Goal: Use online tool/utility: Utilize a website feature to perform a specific function

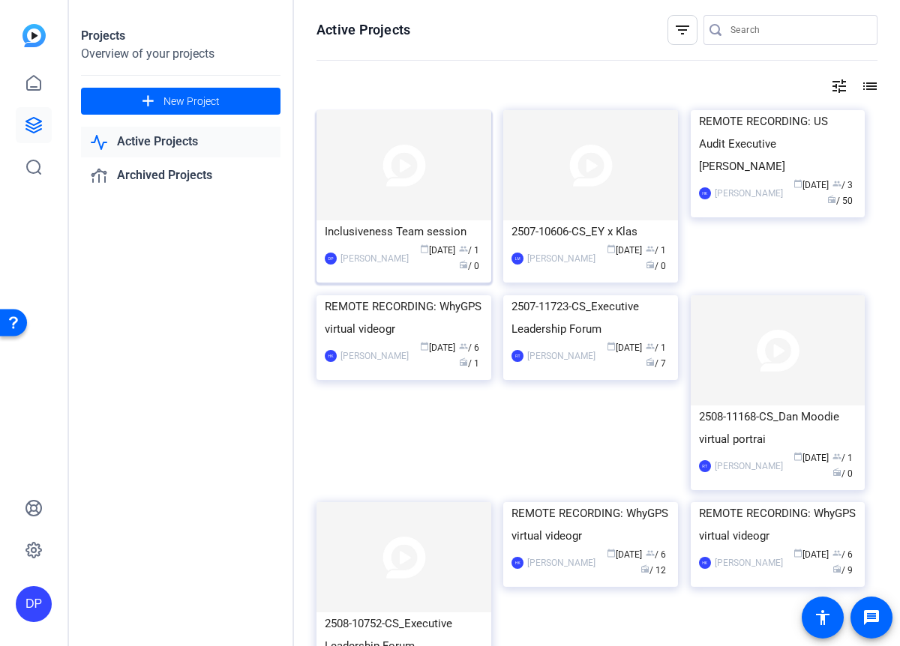
click at [375, 195] on img at bounding box center [403, 165] width 175 height 110
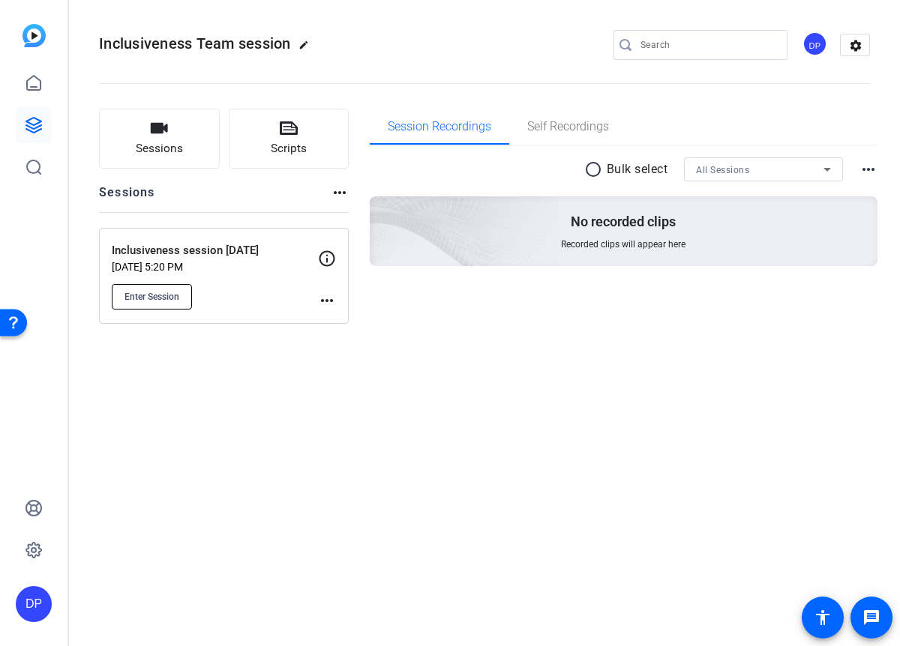
click at [143, 292] on span "Enter Session" at bounding box center [151, 297] width 55 height 12
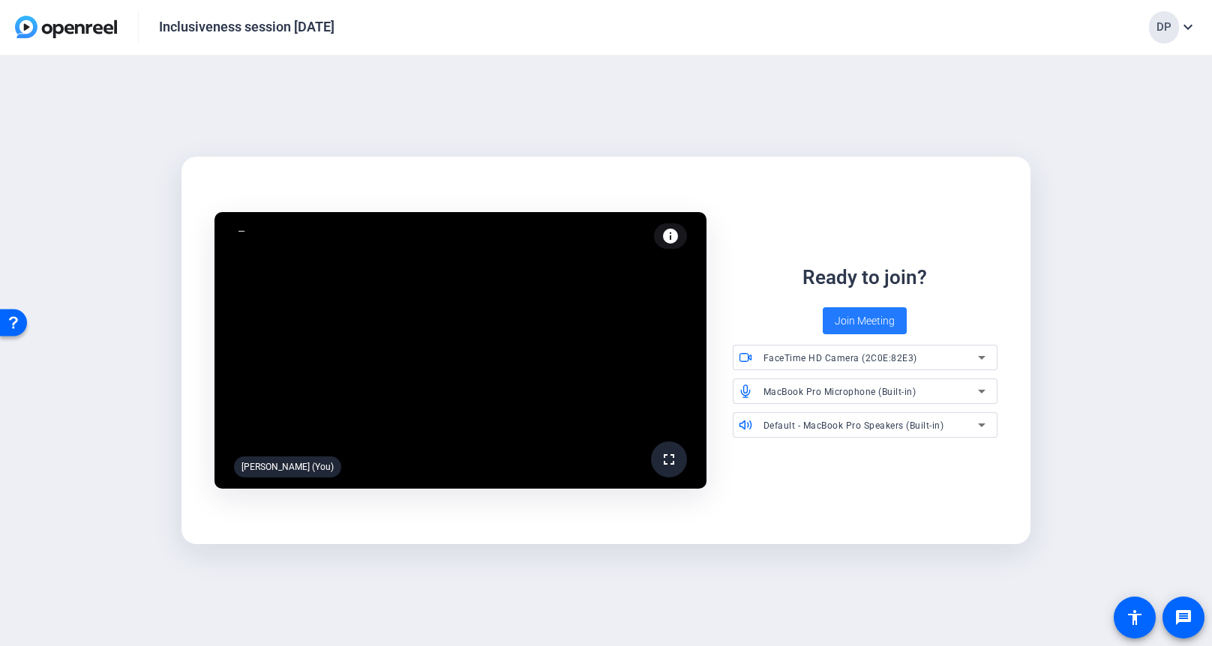
click at [861, 319] on span "Join Meeting" at bounding box center [864, 321] width 60 height 16
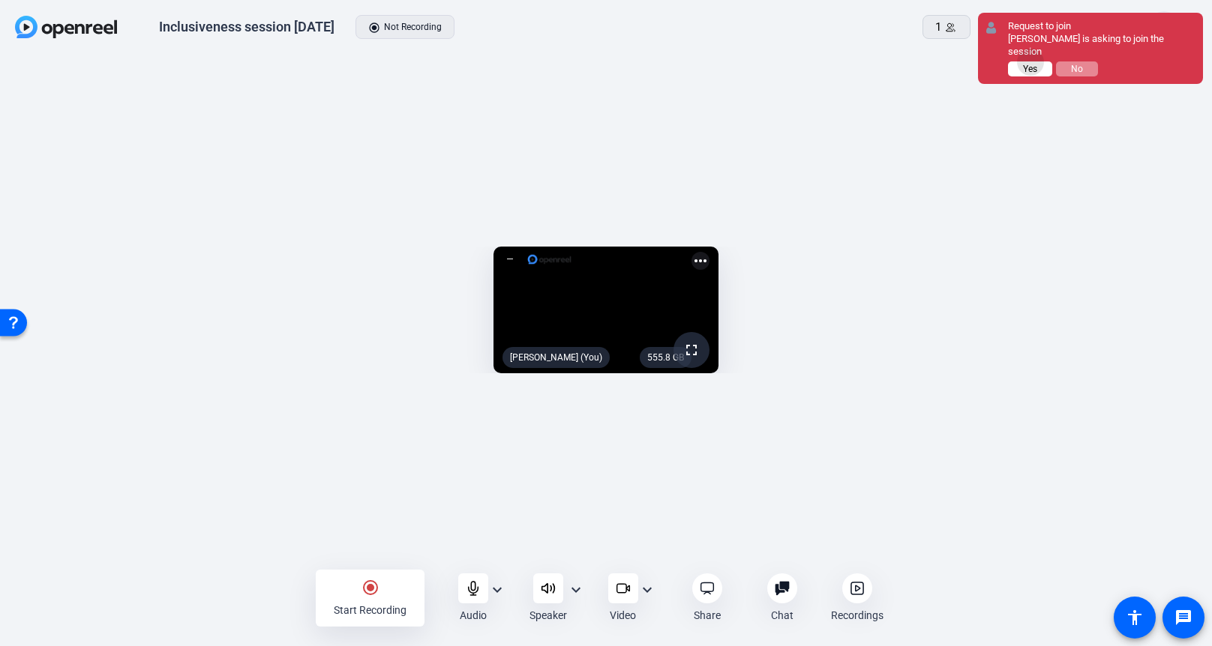
click at [0, 0] on button "Yes" at bounding box center [0, 0] width 0 height 0
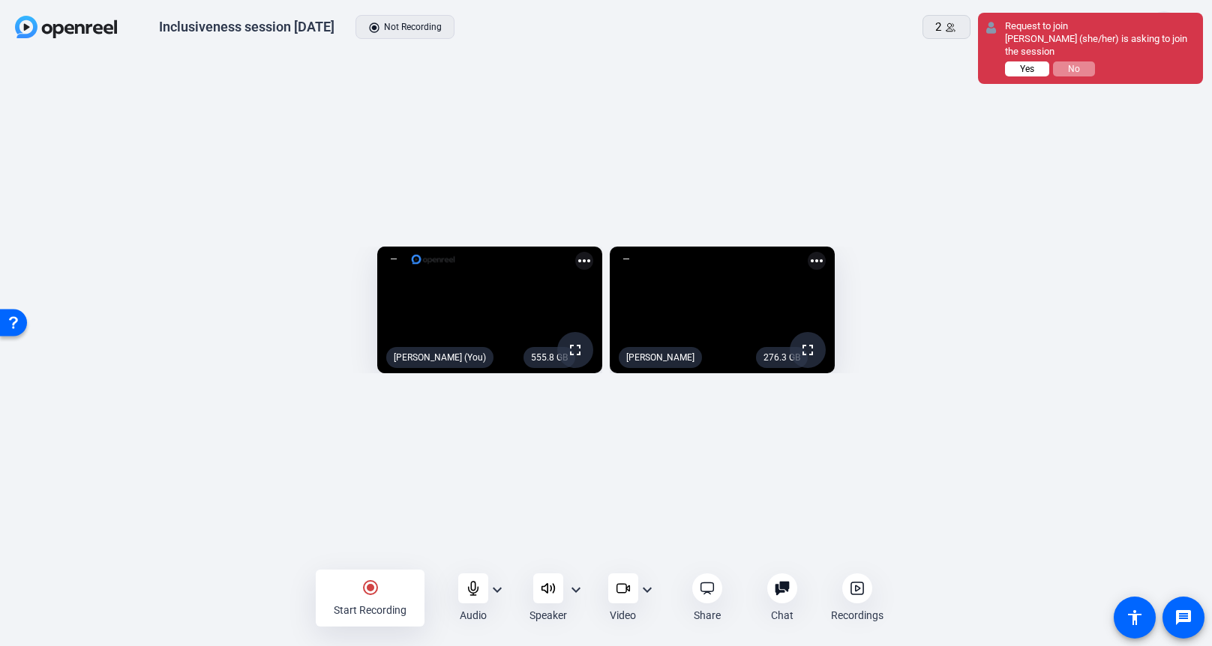
click at [899, 69] on button "Yes" at bounding box center [1027, 68] width 44 height 15
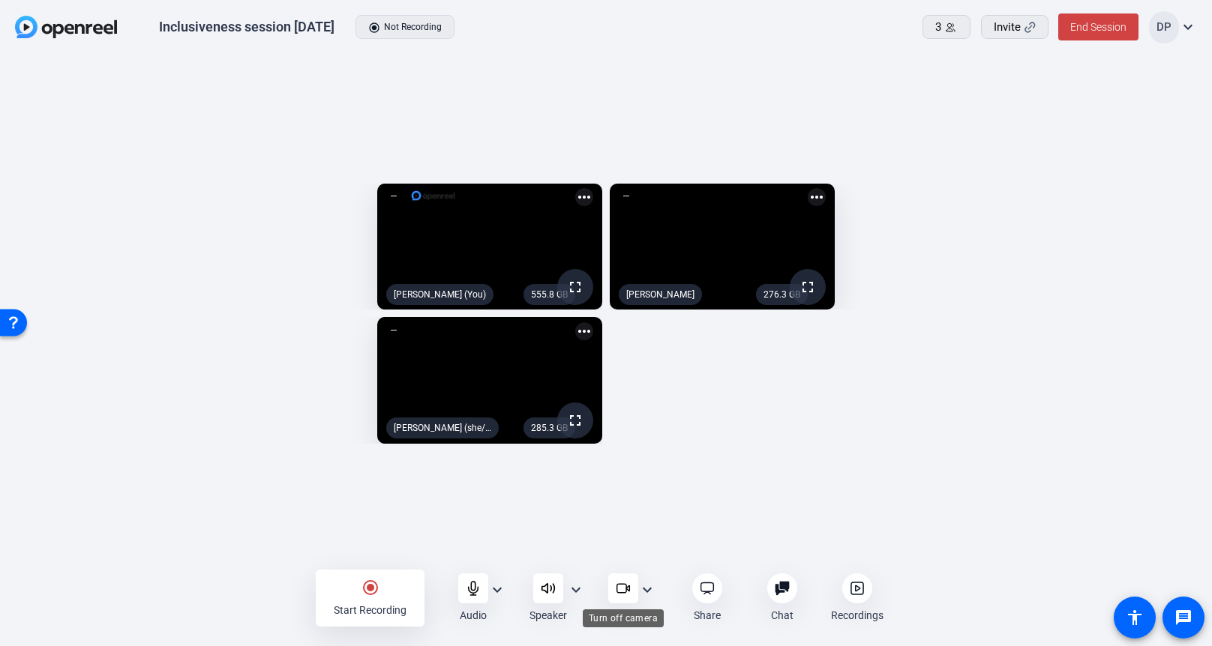
click at [620, 588] on icon at bounding box center [623, 588] width 15 height 15
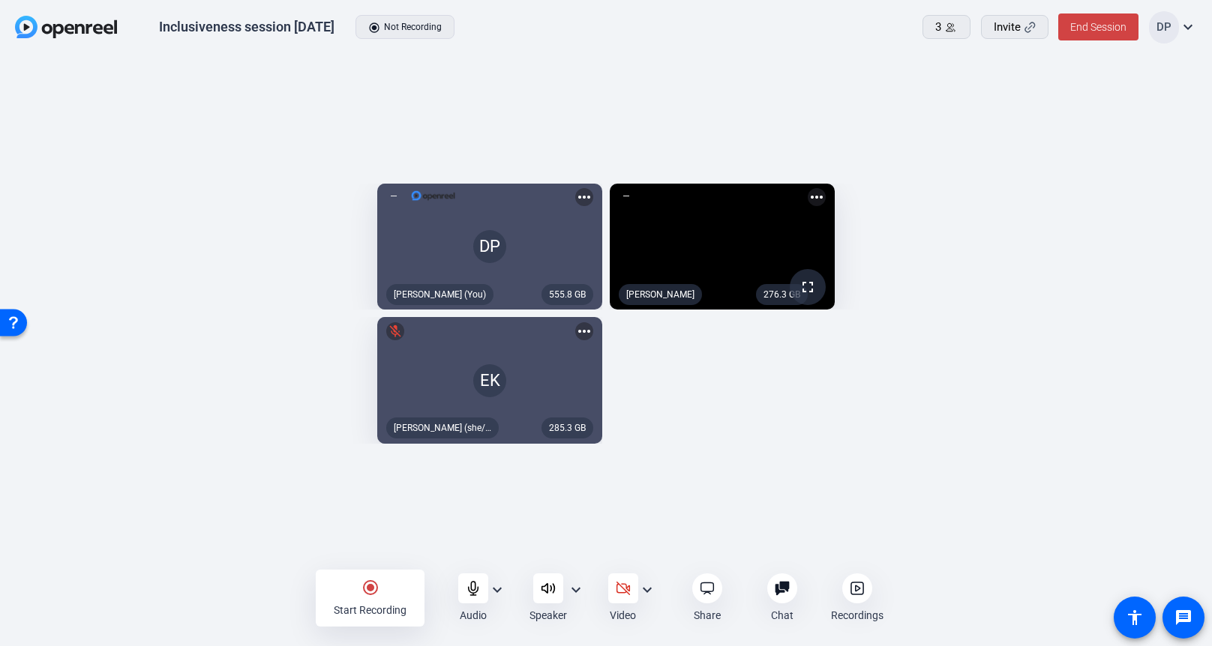
click at [370, 587] on mat-icon "radio_button_checked" at bounding box center [370, 588] width 18 height 18
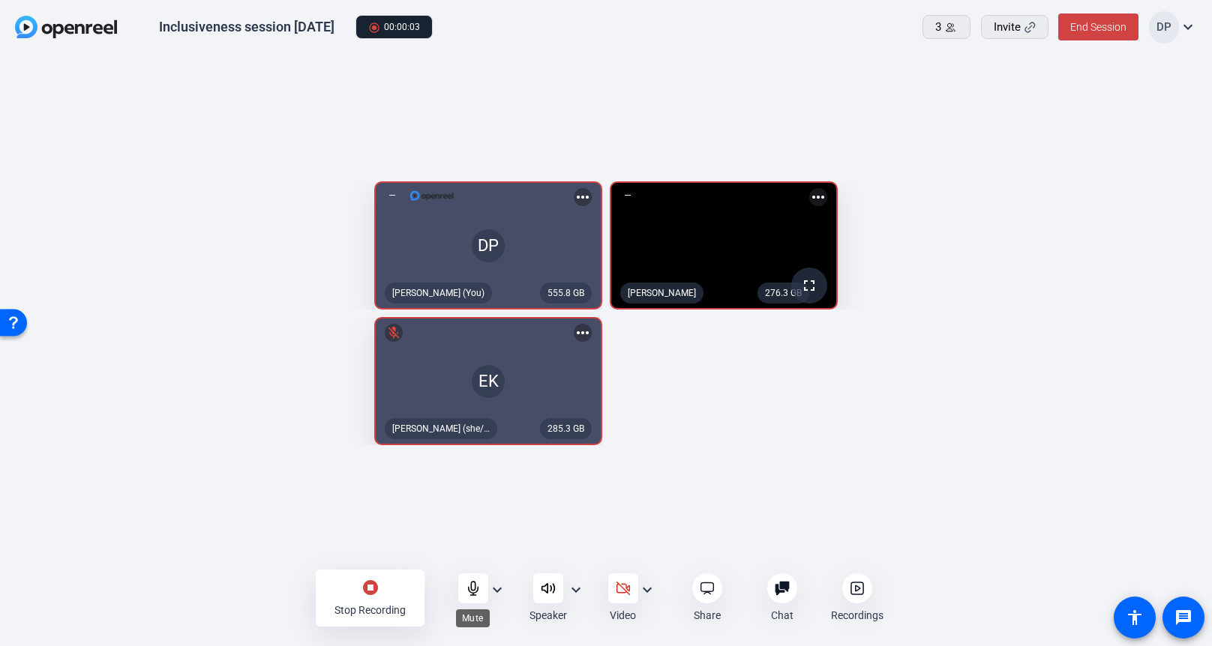
click at [471, 587] on icon at bounding box center [473, 588] width 10 height 13
click at [471, 586] on icon at bounding box center [472, 588] width 13 height 13
click at [367, 586] on mat-icon "stop_circle" at bounding box center [370, 588] width 18 height 18
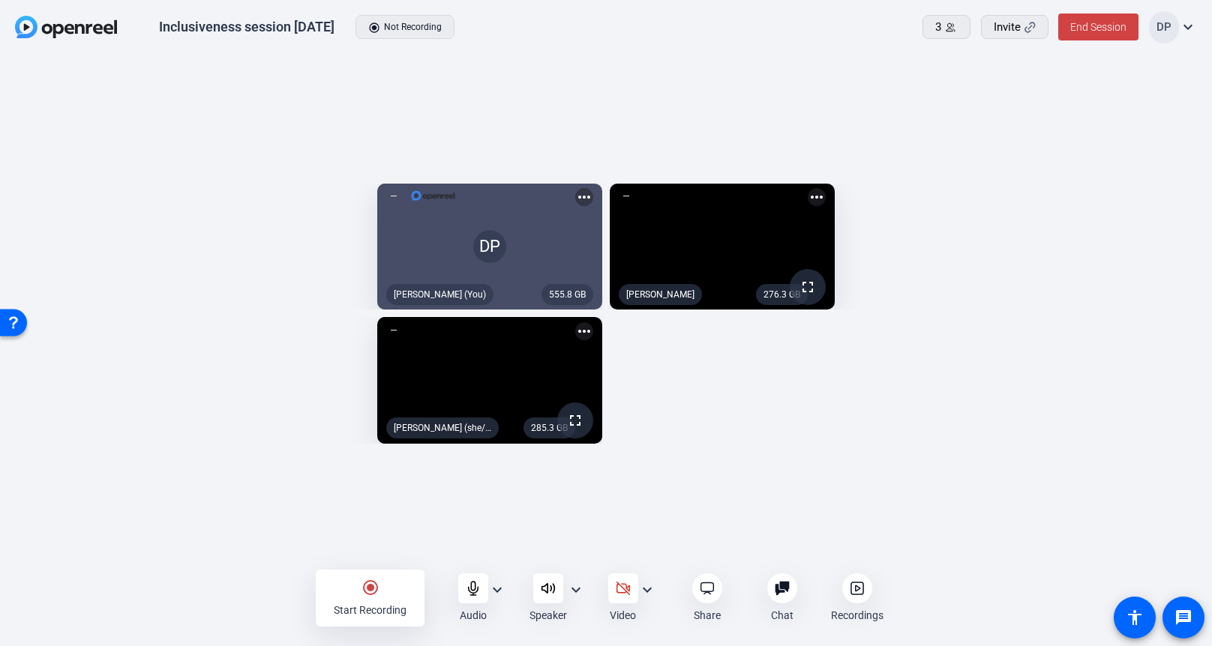
click at [856, 588] on icon at bounding box center [856, 588] width 15 height 15
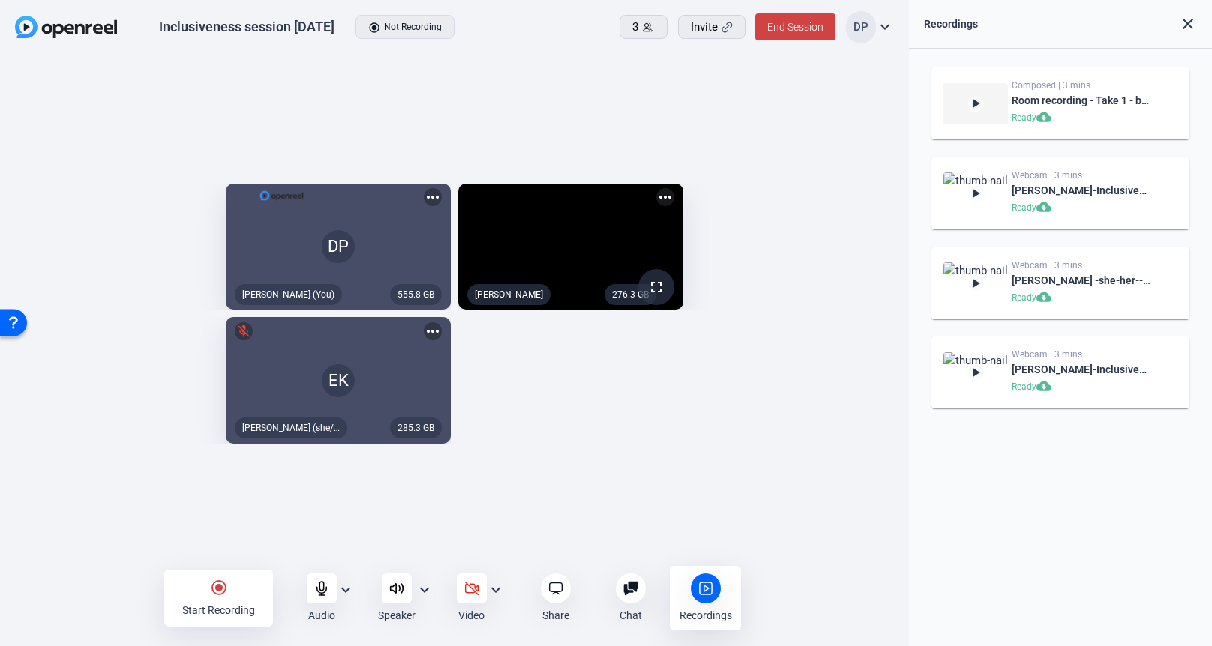
click at [219, 588] on mat-icon "radio_button_checked" at bounding box center [219, 588] width 18 height 18
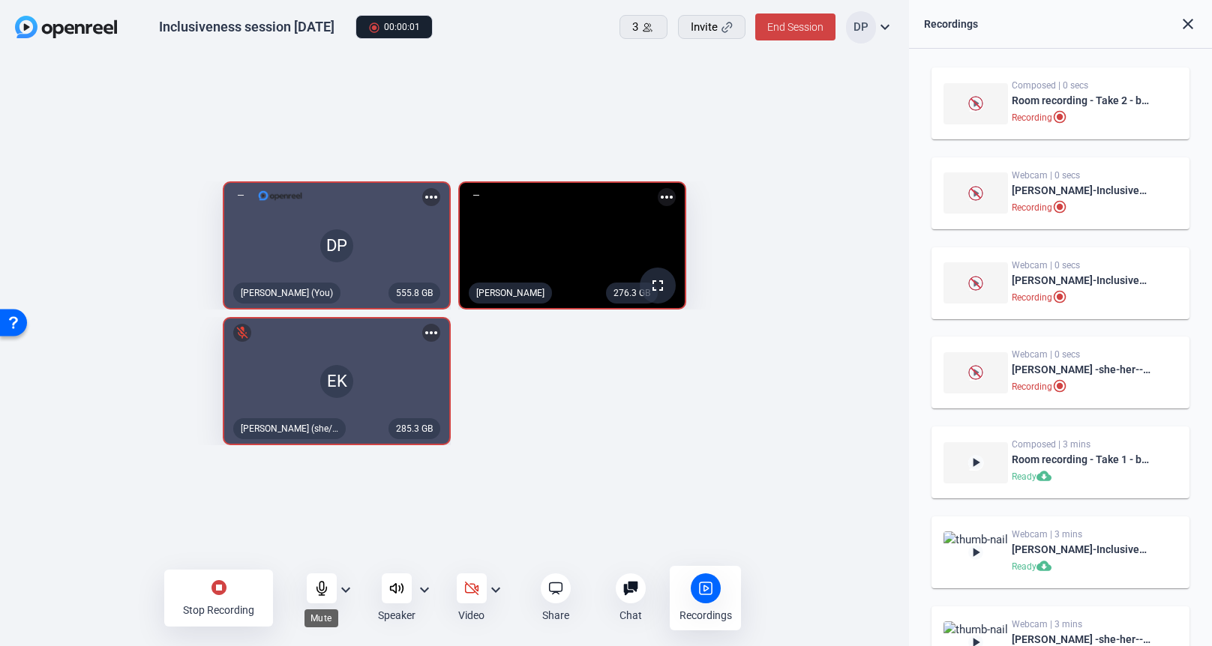
click at [324, 586] on icon at bounding box center [321, 588] width 15 height 15
click at [320, 586] on icon at bounding box center [321, 588] width 13 height 13
click at [217, 586] on mat-icon "stop_circle" at bounding box center [219, 588] width 18 height 18
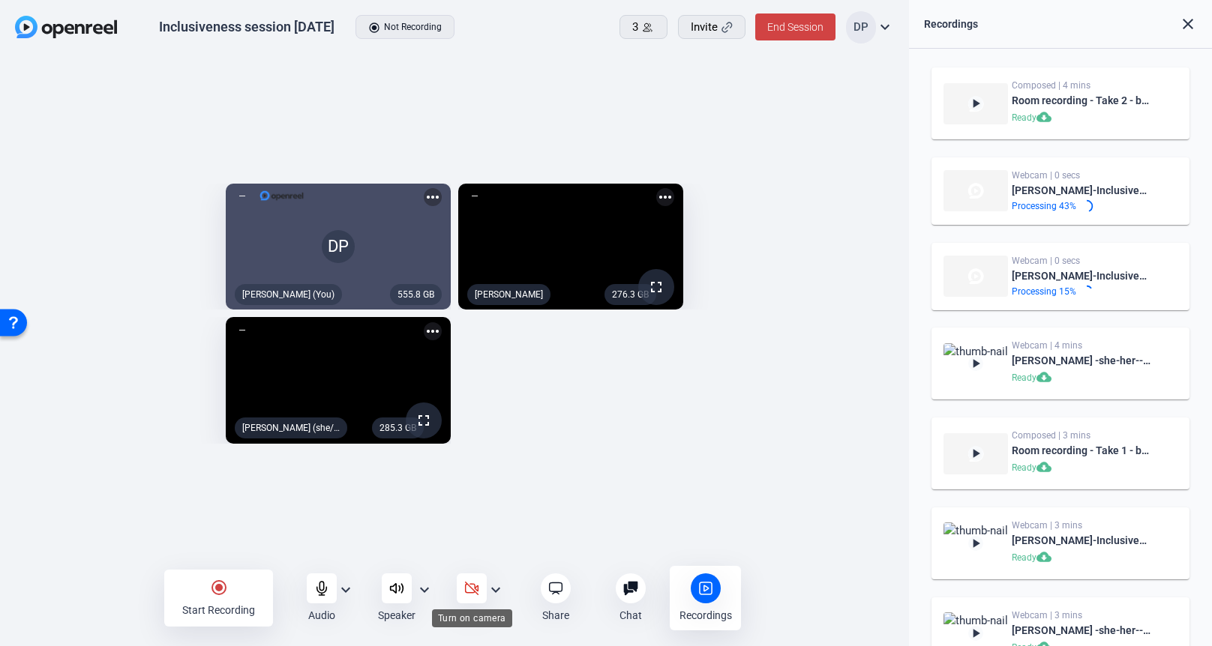
click at [469, 585] on icon at bounding box center [471, 588] width 15 height 15
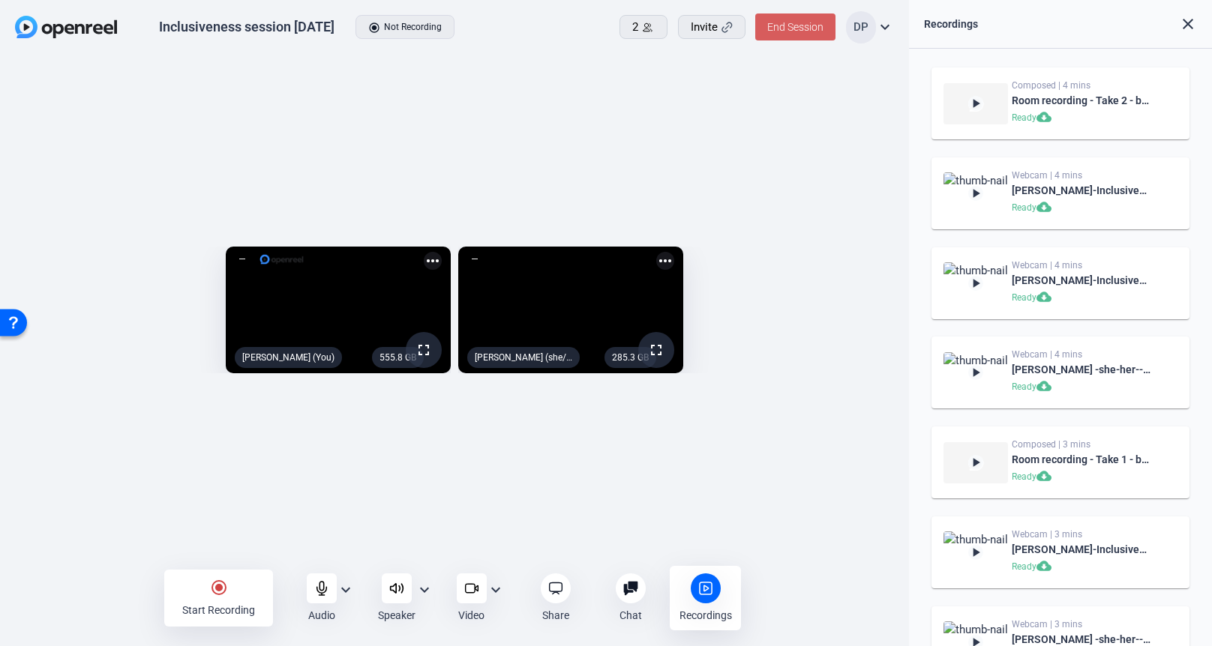
click at [780, 27] on span "End Session" at bounding box center [795, 27] width 56 height 12
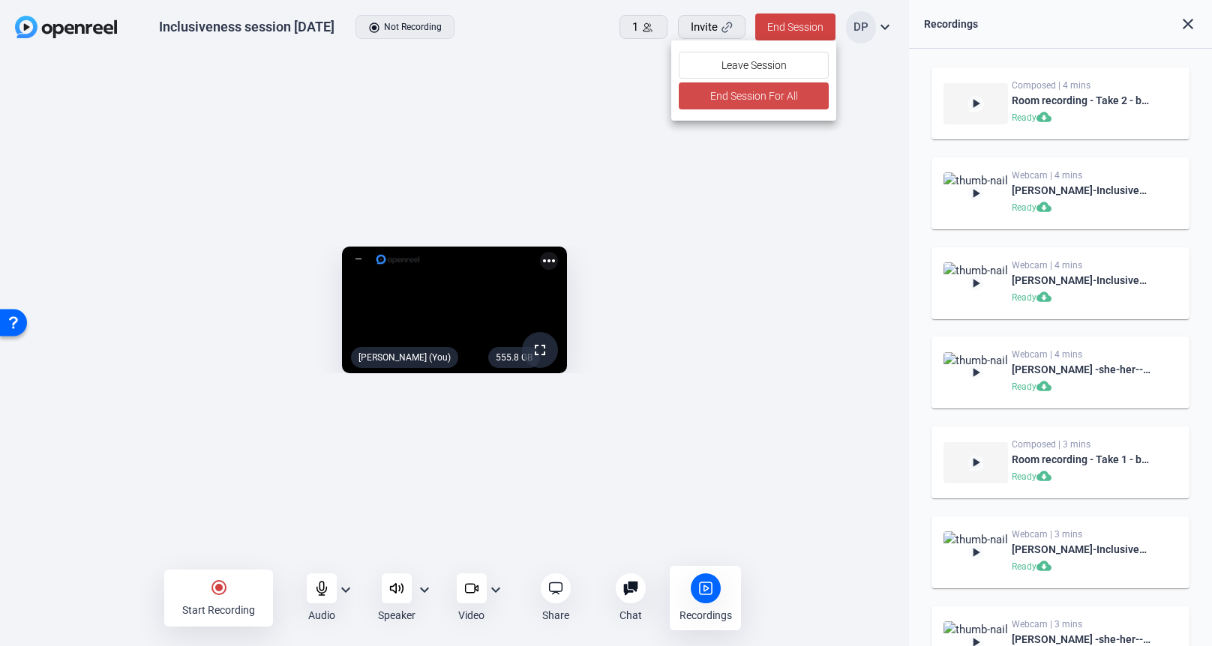
click at [766, 101] on span "End Session For All" at bounding box center [753, 96] width 88 height 18
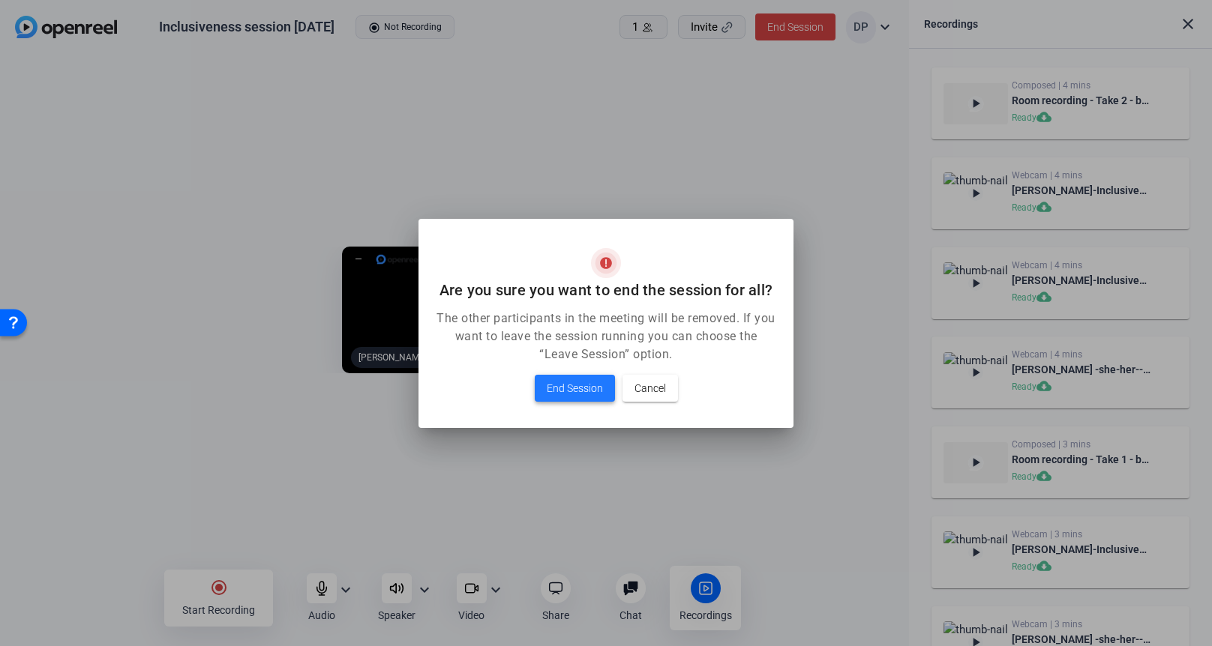
click at [574, 391] on span "End Session" at bounding box center [575, 388] width 56 height 18
